Goal: Navigation & Orientation: Find specific page/section

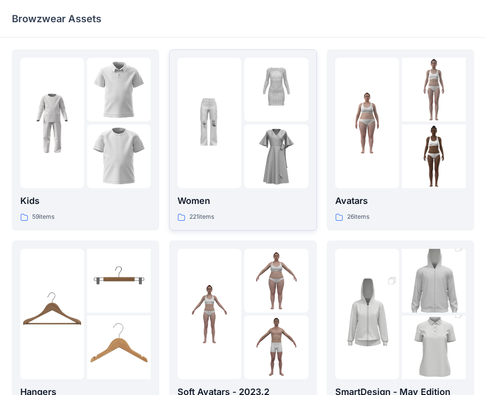
click at [272, 220] on div "221 items" at bounding box center [242, 217] width 130 height 10
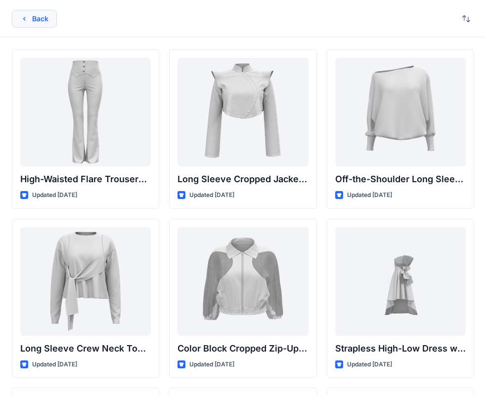
click at [23, 15] on icon "button" at bounding box center [24, 19] width 8 height 8
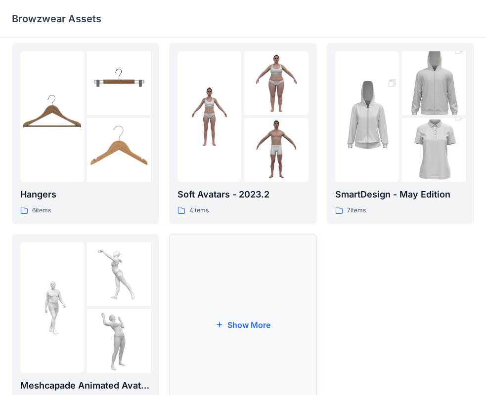
scroll to position [246, 0]
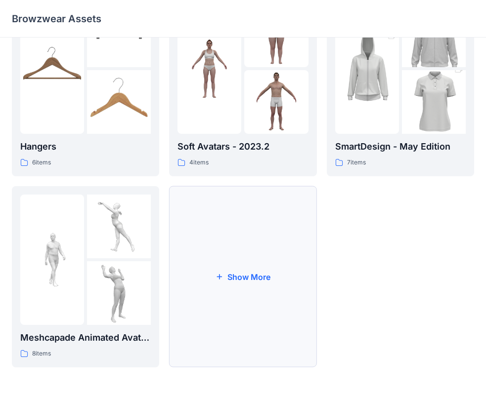
click at [258, 279] on button "Show More" at bounding box center [242, 276] width 147 height 181
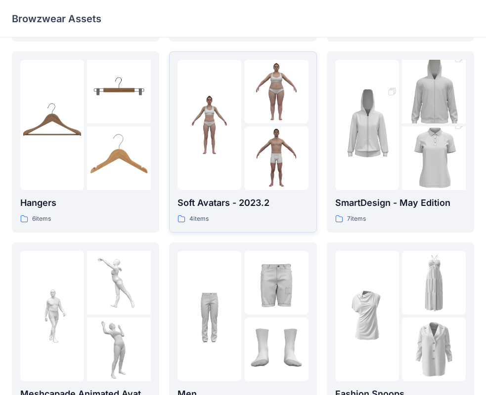
scroll to position [0, 0]
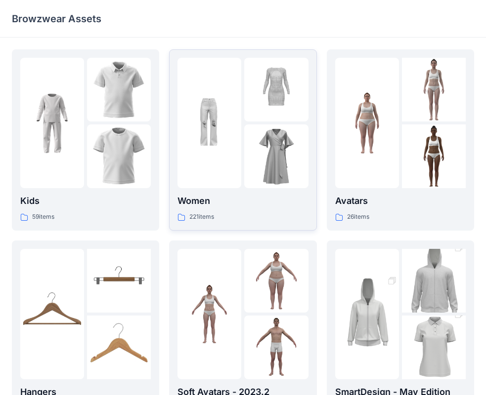
click at [227, 205] on p "Women" at bounding box center [242, 201] width 130 height 14
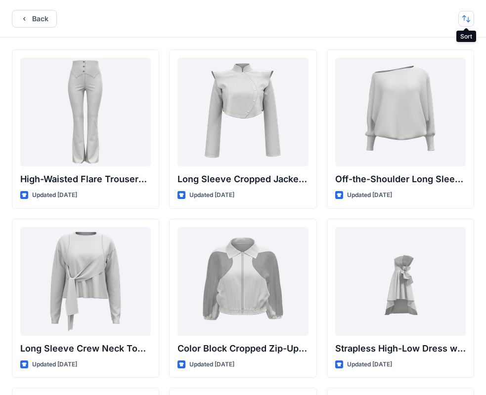
click at [470, 23] on button "button" at bounding box center [466, 19] width 16 height 16
click at [430, 64] on p "A to Z" at bounding box center [433, 66] width 62 height 10
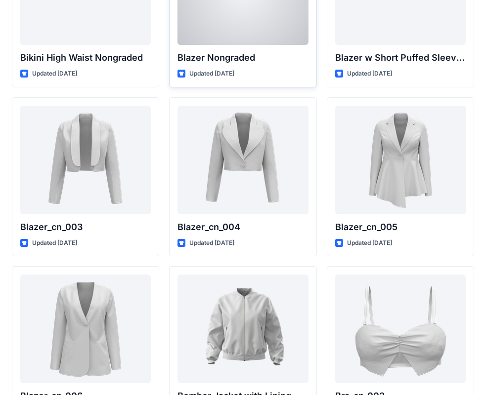
scroll to position [749, 0]
